Goal: Complete application form

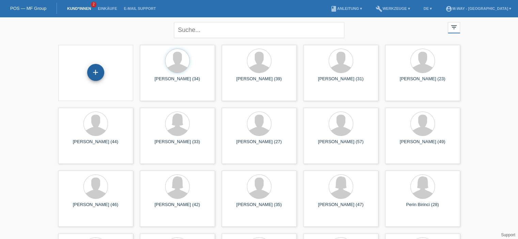
click at [97, 78] on div "+" at bounding box center [95, 72] width 17 height 17
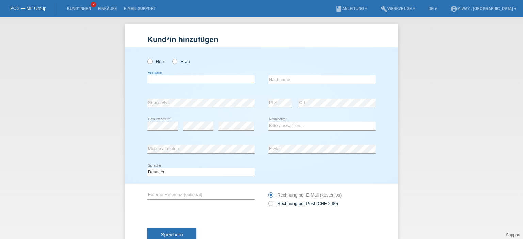
click at [161, 80] on input "text" at bounding box center [200, 80] width 107 height 9
type input "[PERSON_NAME]"
click at [274, 80] on input "text" at bounding box center [321, 80] width 107 height 9
type input "Baumann"
click at [271, 125] on select "Bitte auswählen... Schweiz Deutschland Liechtenstein Österreich ------------ Af…" at bounding box center [321, 126] width 107 height 8
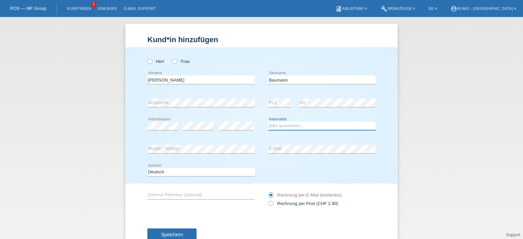
select select "CH"
click at [268, 122] on select "Bitte auswählen... Schweiz Deutschland Liechtenstein Österreich ------------ Af…" at bounding box center [321, 126] width 107 height 8
click at [146, 58] on icon at bounding box center [146, 58] width 0 height 0
click at [148, 60] on input "Herr" at bounding box center [149, 61] width 4 height 4
radio input "true"
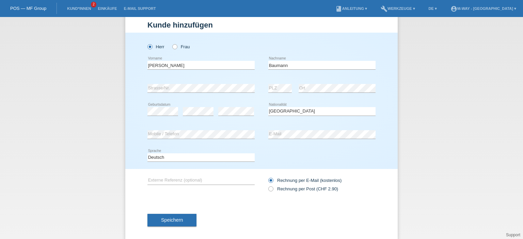
scroll to position [22, 0]
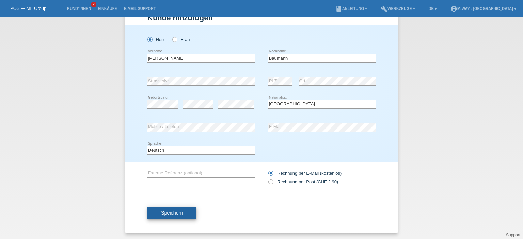
click at [175, 212] on span "Speichern" at bounding box center [172, 212] width 22 height 5
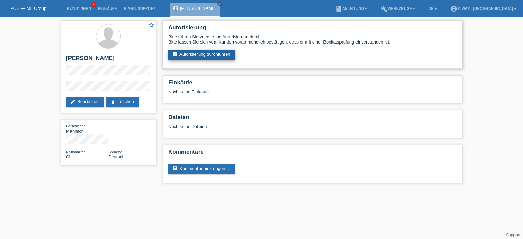
click at [206, 54] on link "assignment_turned_in Autorisierung durchführen" at bounding box center [201, 55] width 67 height 10
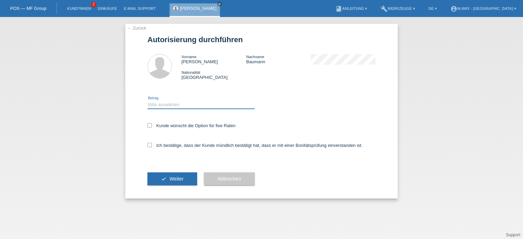
click at [152, 101] on select "Bitte auswählen CHF 1.00 - CHF 499.00 CHF 500.00 - CHF 1'999.00 CHF 2'000.00 - …" at bounding box center [200, 105] width 107 height 8
select select "3"
click at [147, 101] on select "Bitte auswählen CHF 1.00 - CHF 499.00 CHF 500.00 - CHF 1'999.00 CHF 2'000.00 - …" at bounding box center [200, 105] width 107 height 8
click at [151, 126] on icon at bounding box center [149, 125] width 4 height 4
click at [151, 126] on input "Kunde wünscht die Option für fixe Raten" at bounding box center [149, 125] width 4 height 4
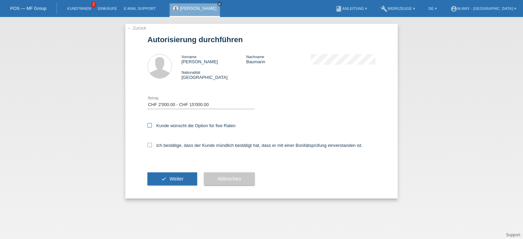
checkbox input "true"
click at [149, 145] on icon at bounding box center [149, 145] width 4 height 4
click at [149, 145] on input "Ich bestätige, dass der Kunde mündlich bestätigt hat, dass er mit einer Bonität…" at bounding box center [149, 145] width 4 height 4
checkbox input "true"
click at [176, 180] on span "Weiter" at bounding box center [177, 178] width 14 height 5
